Goal: Task Accomplishment & Management: Manage account settings

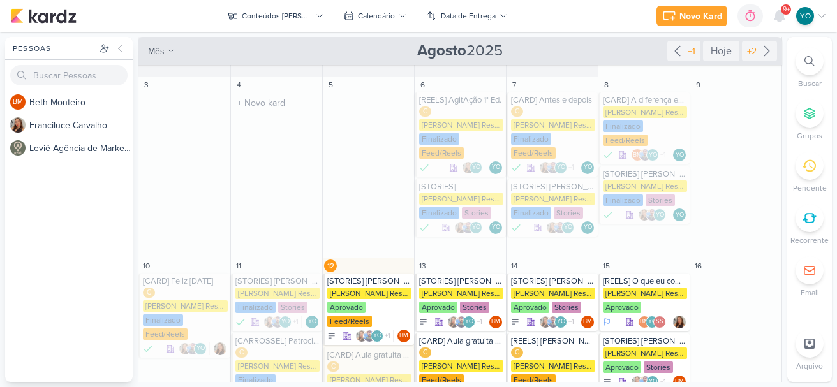
scroll to position [128, 0]
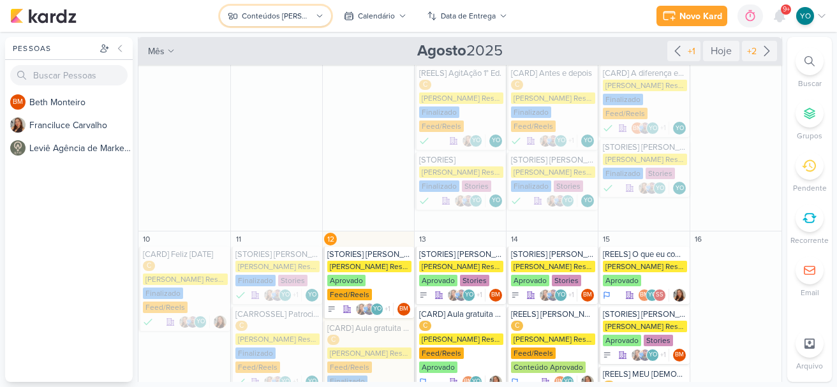
click at [279, 12] on div "Conteúdos [PERSON_NAME]" at bounding box center [277, 15] width 70 height 11
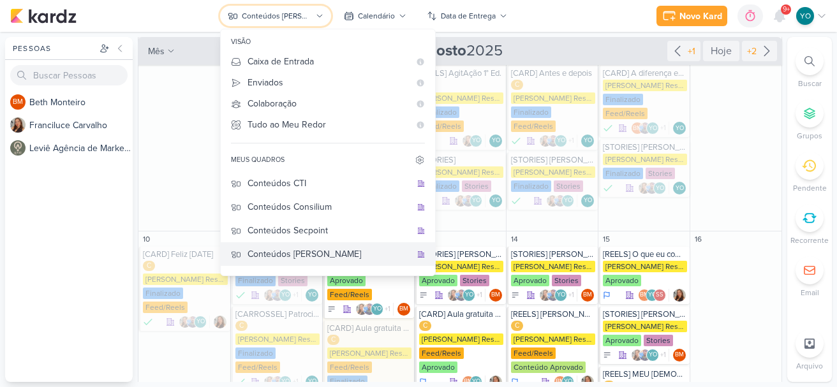
scroll to position [48, 0]
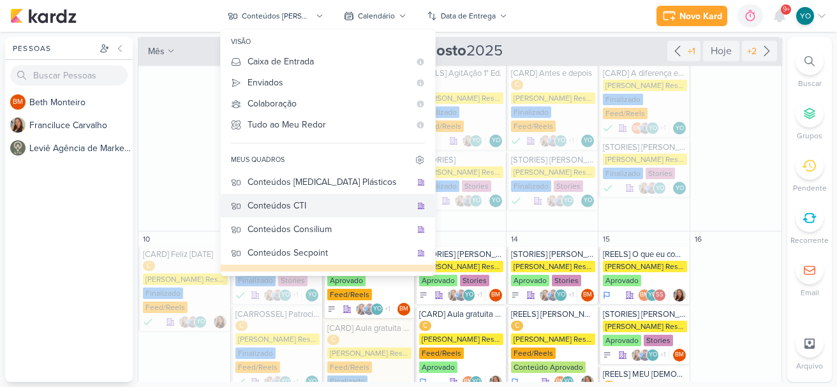
click at [337, 206] on div "Conteúdos CTI" at bounding box center [328, 205] width 163 height 13
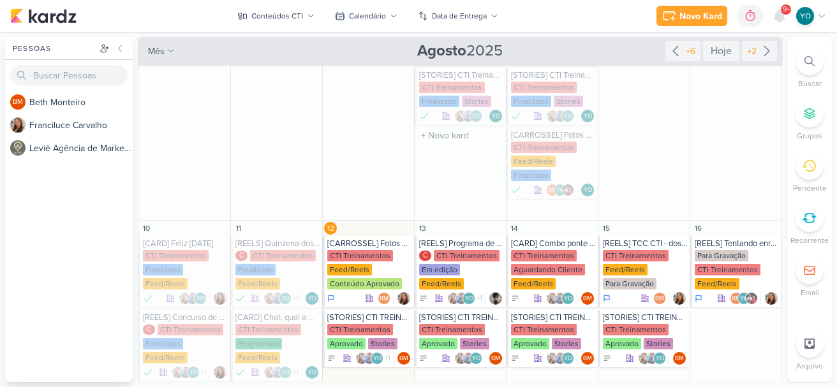
scroll to position [255, 0]
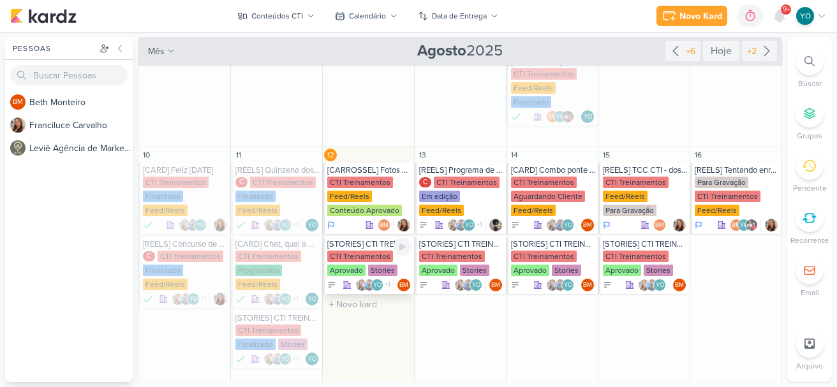
click at [371, 259] on div "CTI Treinamentos" at bounding box center [360, 256] width 66 height 11
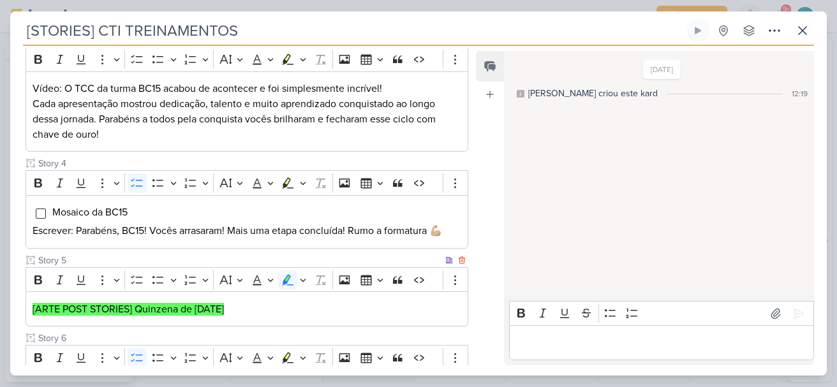
scroll to position [383, 0]
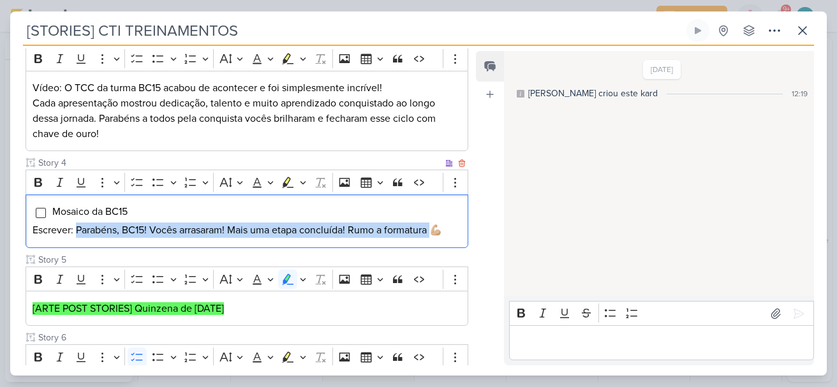
drag, startPoint x: 76, startPoint y: 228, endPoint x: 436, endPoint y: 221, distance: 359.8
click at [438, 226] on p "Escrever: Parabéns, BC15! Vocês arrasaram! Mais uma etapa concluída! Rumo a for…" at bounding box center [247, 230] width 429 height 15
click at [429, 211] on li "Mosaico da BC15" at bounding box center [256, 211] width 409 height 15
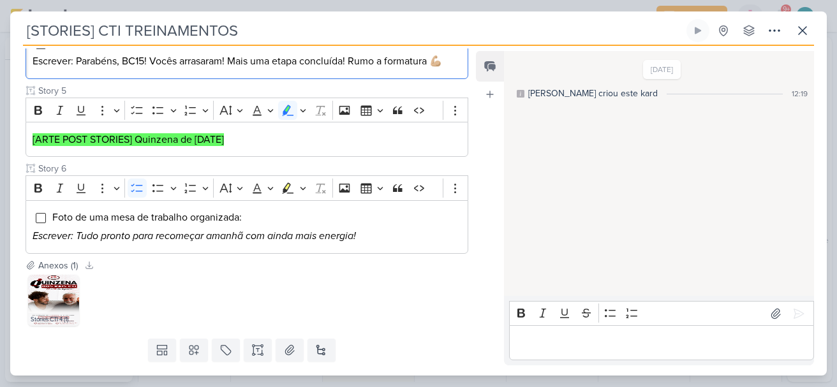
scroll to position [574, 0]
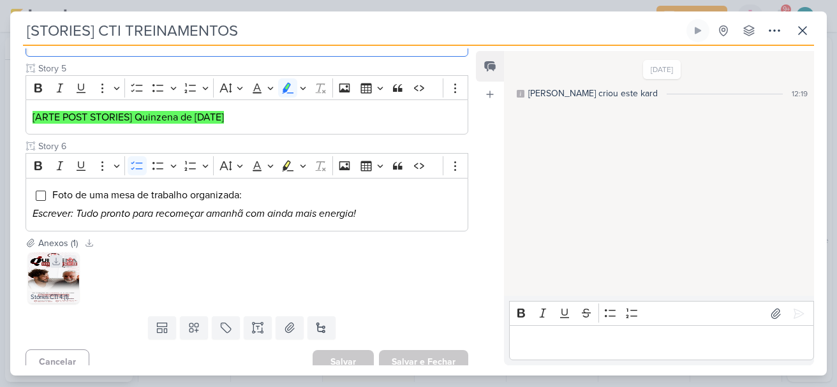
click at [56, 263] on icon at bounding box center [56, 261] width 7 height 7
click at [52, 283] on img at bounding box center [53, 278] width 51 height 51
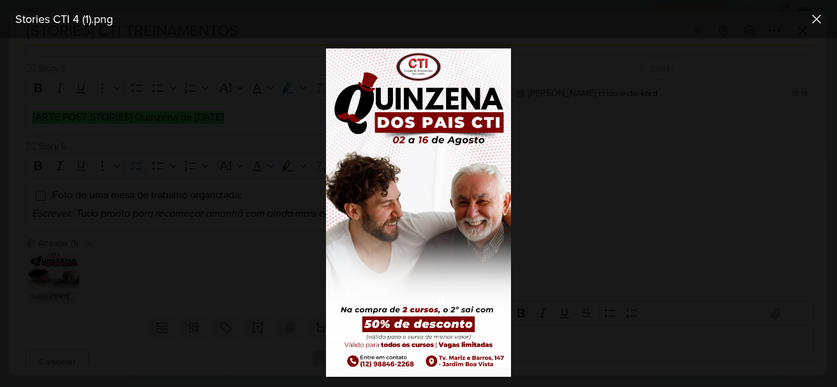
drag, startPoint x: 405, startPoint y: 156, endPoint x: 404, endPoint y: 175, distance: 19.1
click at [404, 175] on img at bounding box center [418, 212] width 185 height 328
click at [807, 22] on button at bounding box center [816, 19] width 20 height 20
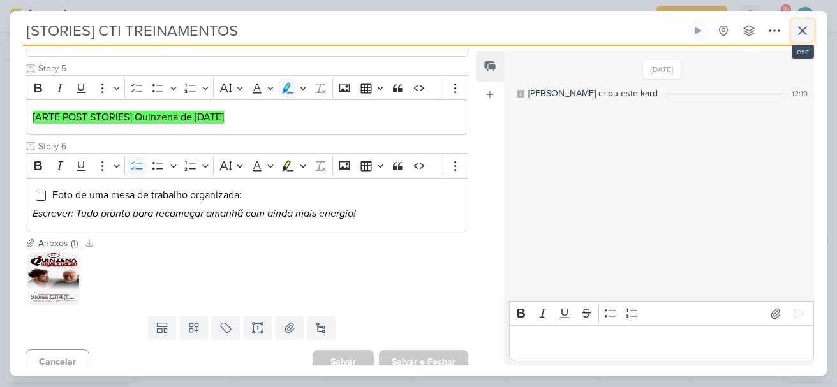
click at [802, 27] on icon at bounding box center [802, 30] width 15 height 15
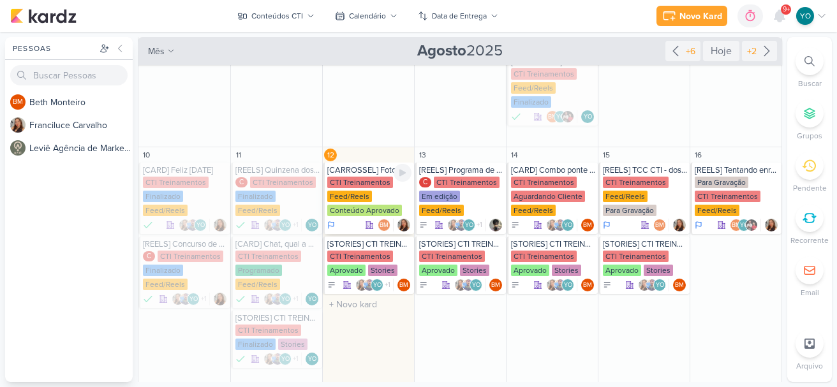
click at [372, 199] on div "CTI Treinamentos Feed/Reels Conteúdo Aprovado" at bounding box center [369, 197] width 84 height 41
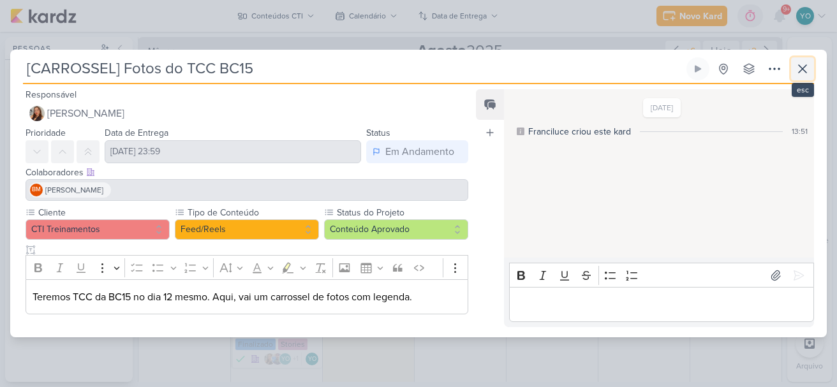
click at [807, 70] on icon at bounding box center [802, 68] width 15 height 15
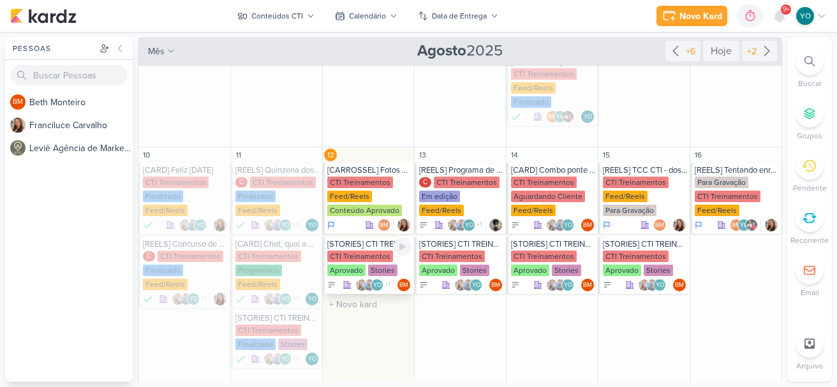
click at [355, 261] on div "CTI Treinamentos" at bounding box center [360, 256] width 66 height 11
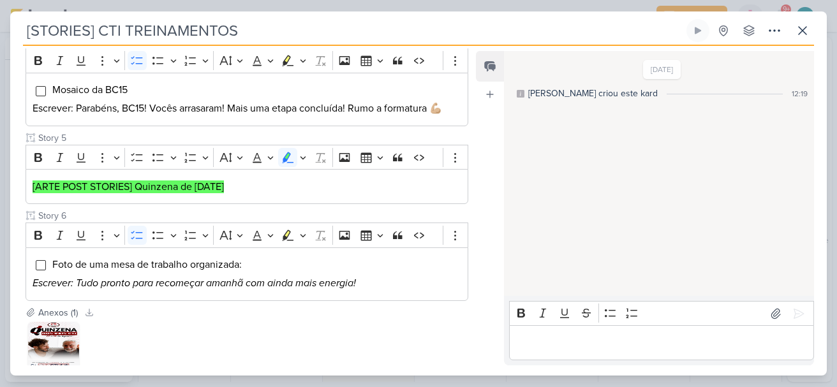
scroll to position [510, 0]
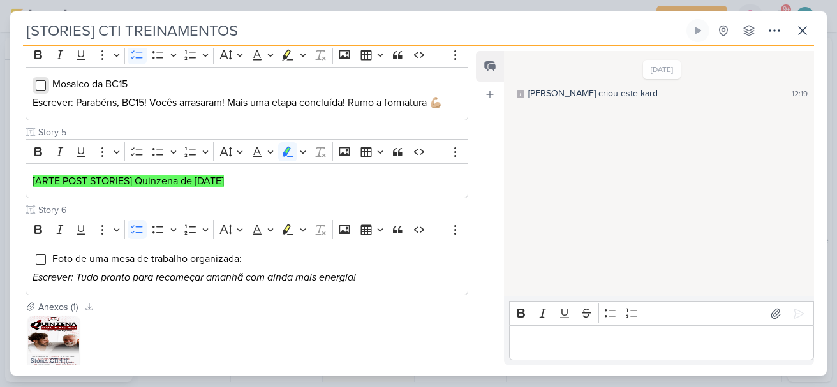
click at [38, 82] on input "Editor editing area: main" at bounding box center [41, 85] width 10 height 10
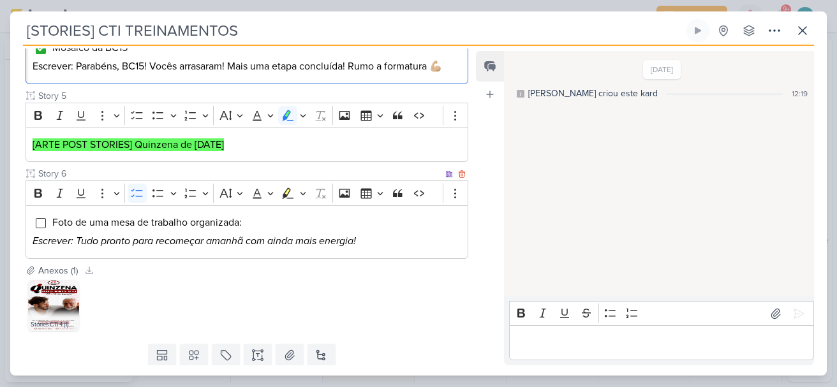
scroll to position [585, 0]
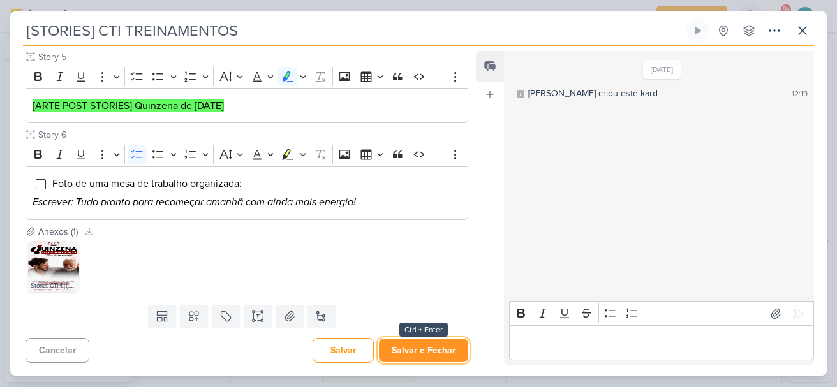
click at [432, 344] on button "Salvar e Fechar" at bounding box center [423, 351] width 89 height 24
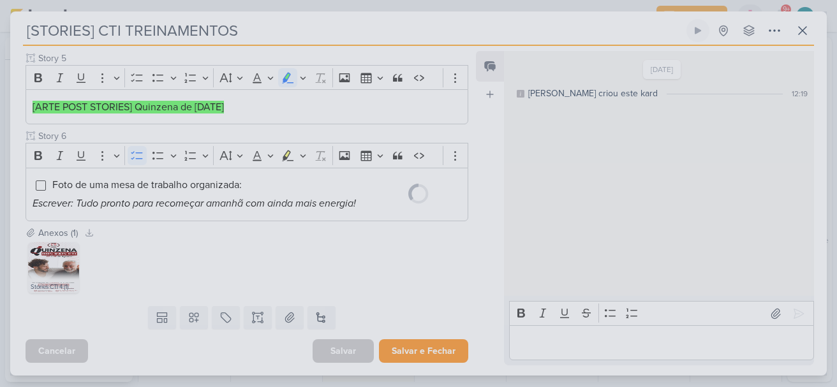
scroll to position [584, 0]
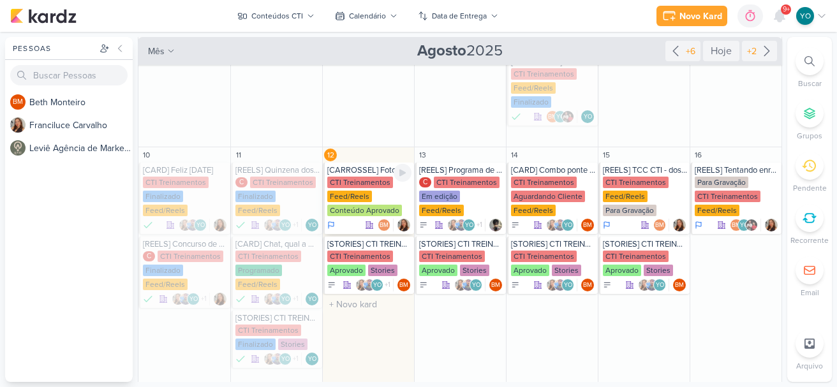
click at [369, 198] on div "CTI Treinamentos Feed/Reels Conteúdo Aprovado" at bounding box center [369, 197] width 84 height 41
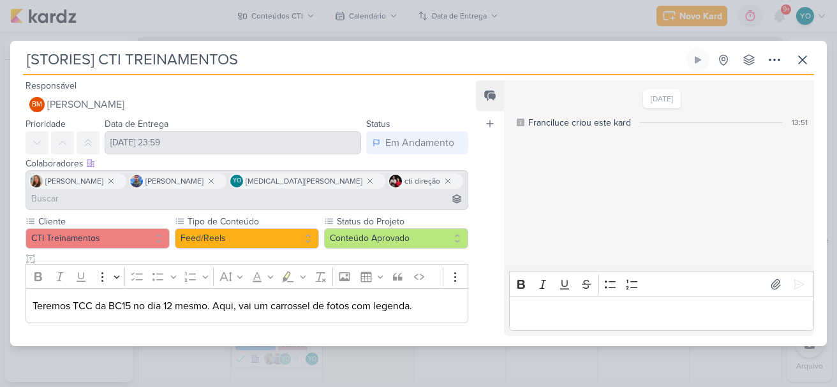
type input "[CARROSSEL] Fotos do TCC BC15"
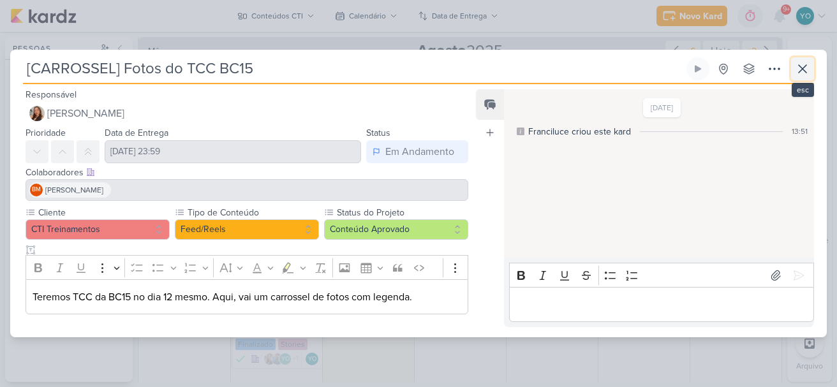
click at [806, 66] on icon at bounding box center [802, 68] width 15 height 15
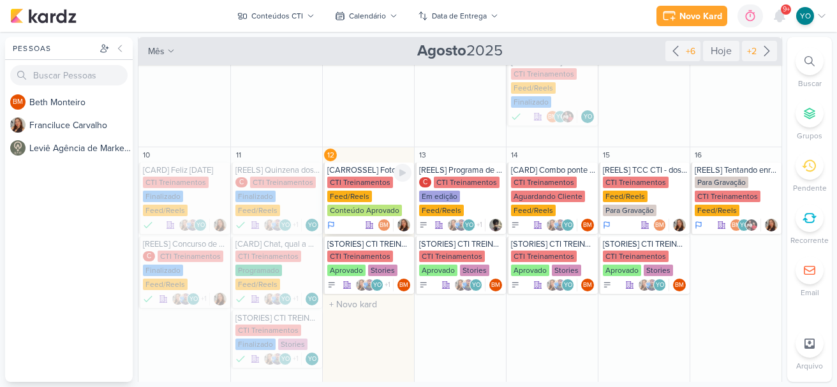
click at [355, 193] on div "Feed/Reels" at bounding box center [349, 196] width 45 height 11
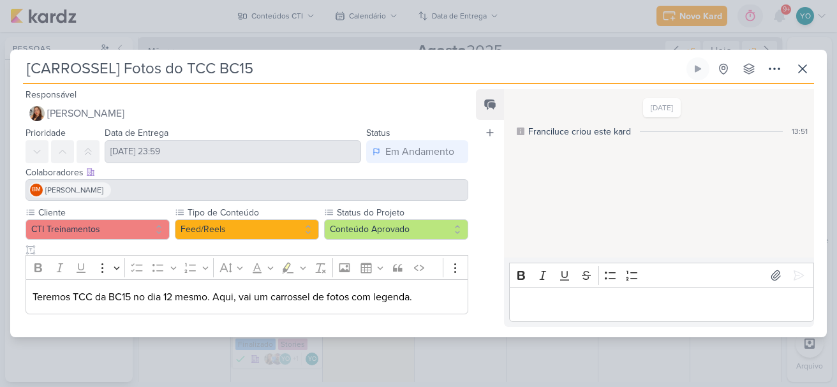
click at [668, 299] on p "Editor editing area: main" at bounding box center [660, 304] width 291 height 15
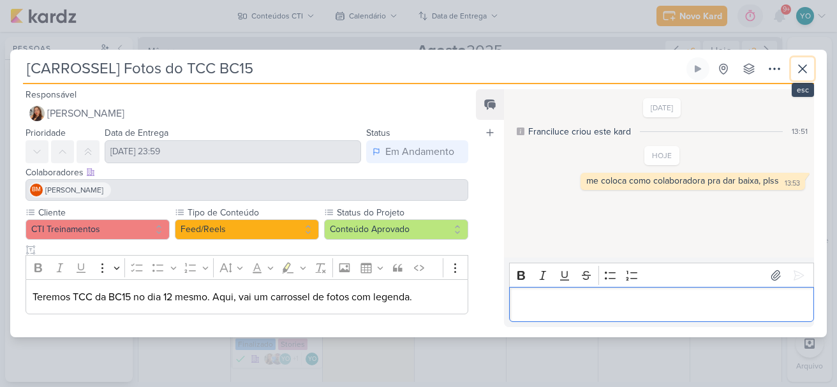
click at [800, 66] on icon at bounding box center [802, 69] width 8 height 8
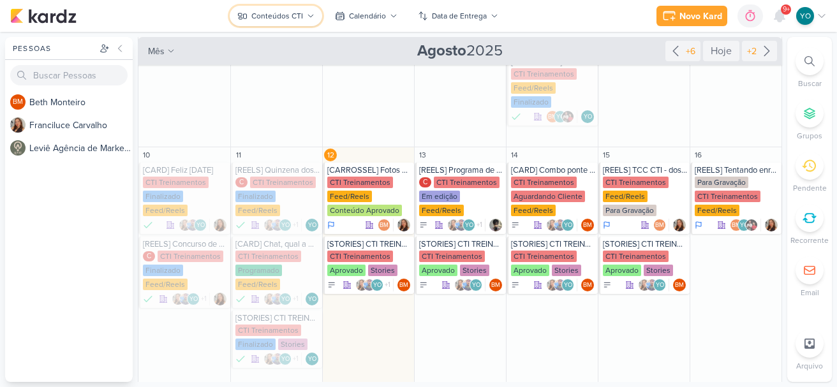
click at [306, 21] on button "Conteúdos CTI" at bounding box center [276, 16] width 92 height 20
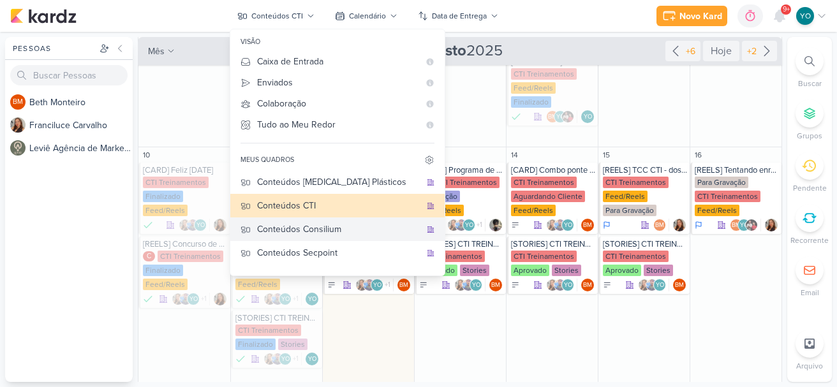
click at [349, 229] on div "Conteúdos Consilium" at bounding box center [338, 229] width 163 height 13
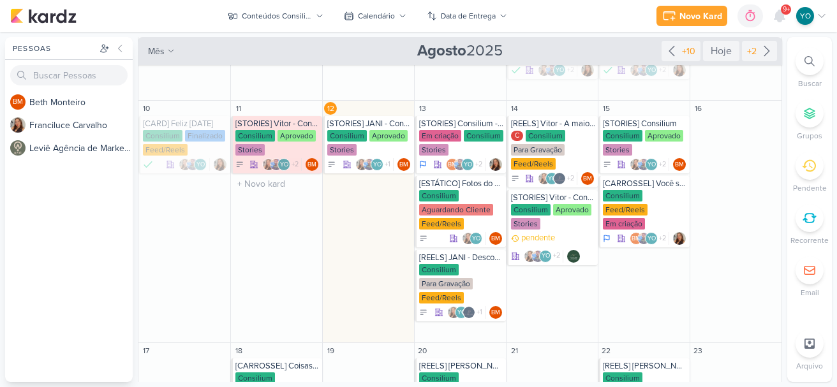
scroll to position [191, 0]
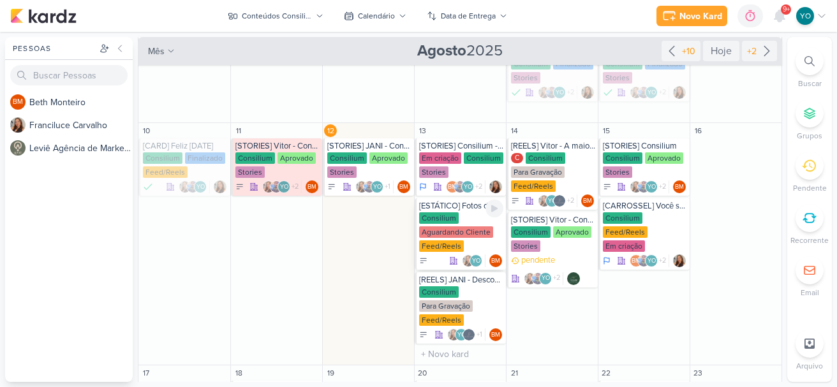
click at [454, 226] on div "Consilium Aguardando Cliente Feed/Reels" at bounding box center [461, 232] width 84 height 41
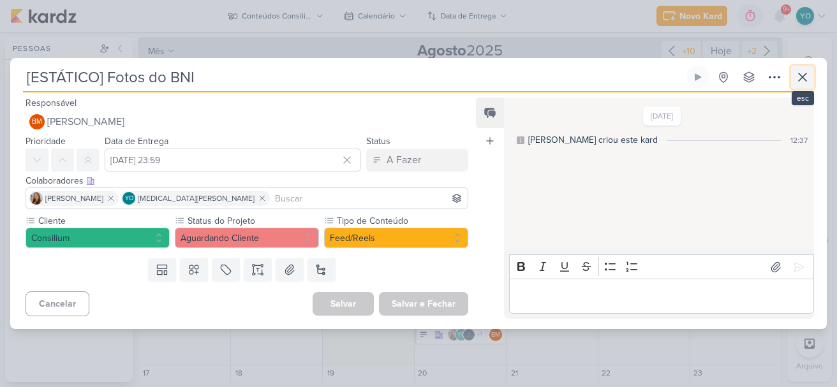
click at [802, 70] on icon at bounding box center [802, 77] width 15 height 15
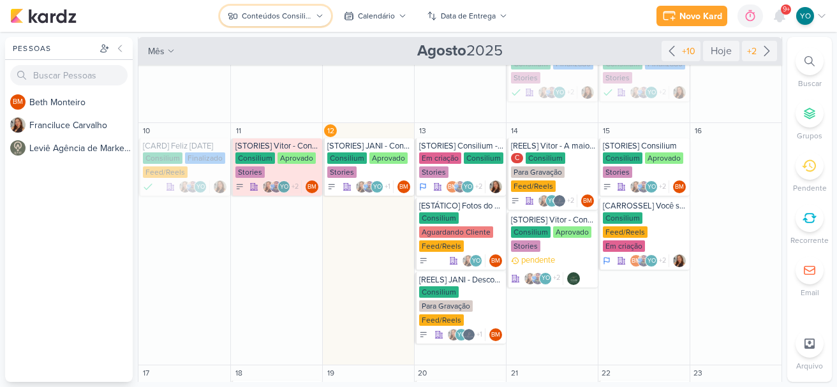
click at [297, 8] on button "Conteúdos Consilium" at bounding box center [275, 16] width 111 height 20
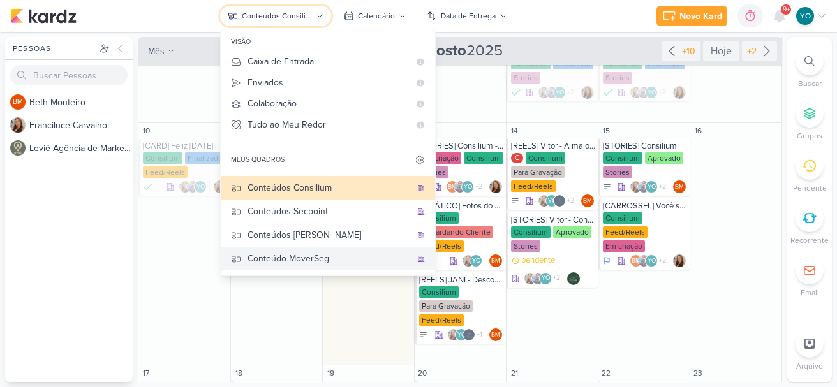
scroll to position [112, 0]
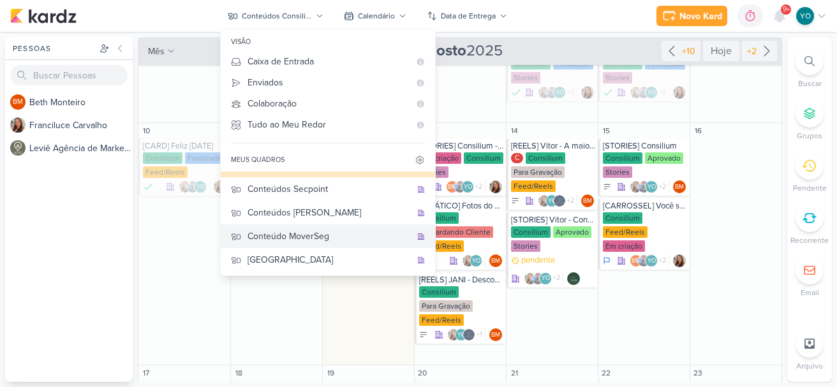
click at [338, 241] on div "Conteúdo MoverSeg" at bounding box center [328, 236] width 163 height 13
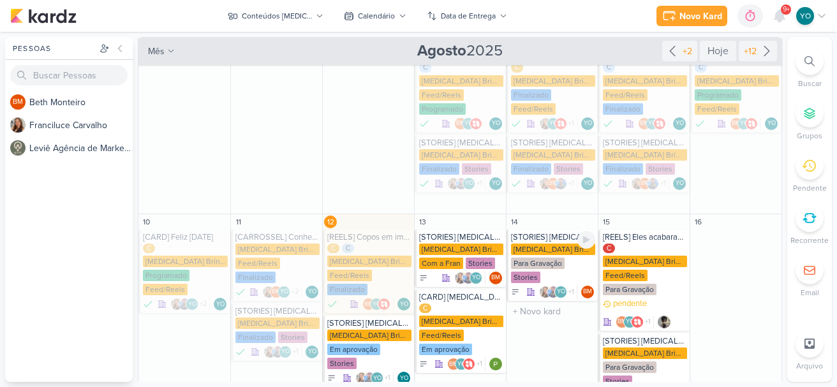
scroll to position [255, 0]
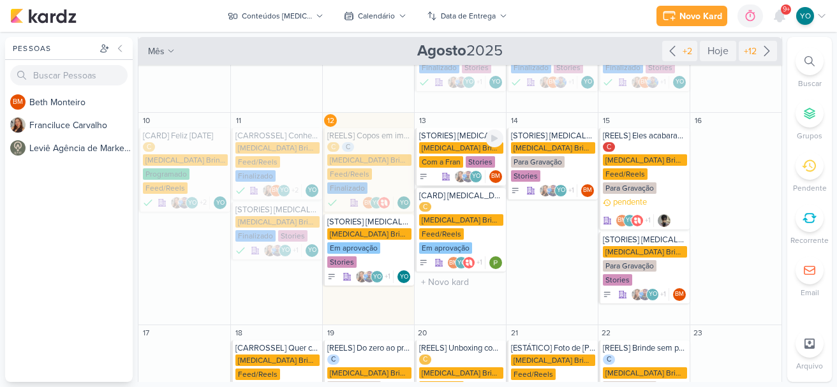
click at [457, 142] on div "Allegra Brindes PF" at bounding box center [461, 147] width 84 height 11
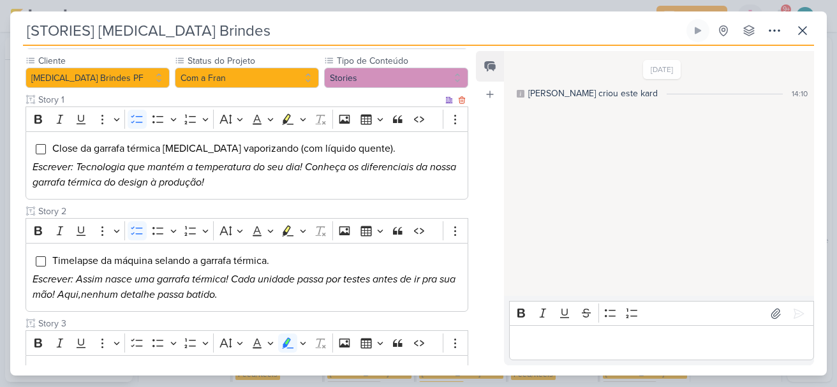
scroll to position [128, 0]
